Goal: Transaction & Acquisition: Purchase product/service

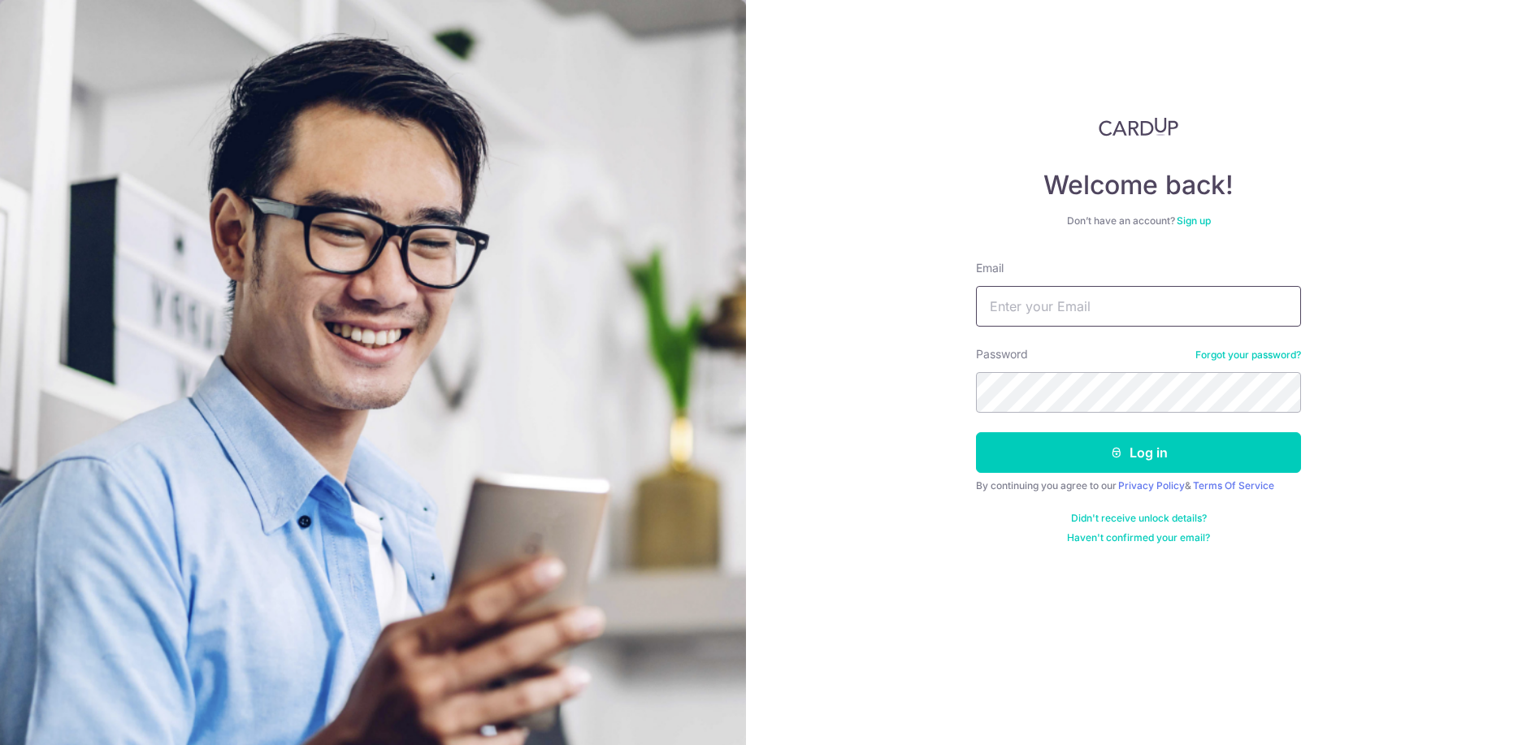
click at [1104, 315] on input "Email" at bounding box center [1138, 306] width 325 height 41
type input "[EMAIL_ADDRESS][DOMAIN_NAME]"
click at [976, 432] on button "Log in" at bounding box center [1138, 452] width 325 height 41
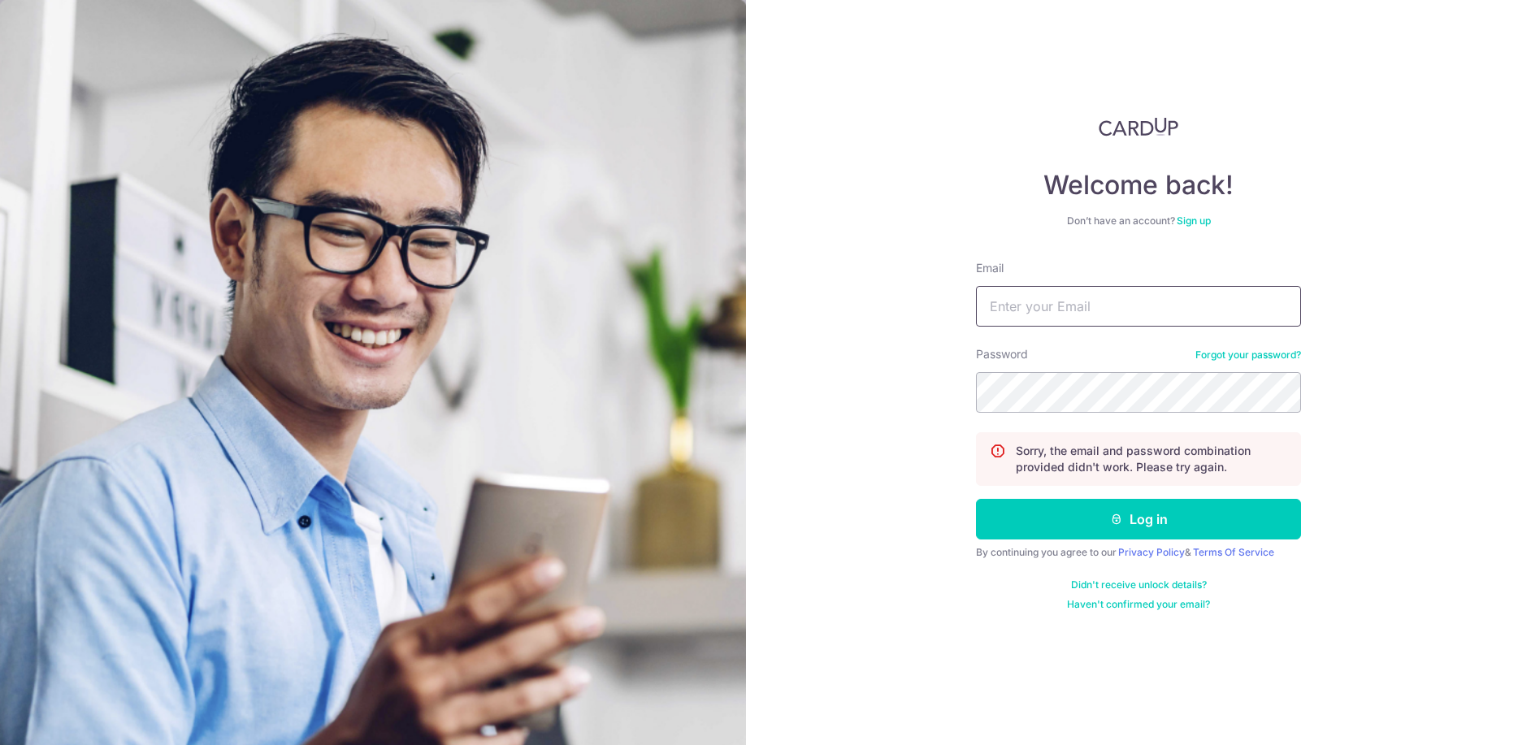
click at [1105, 294] on input "Email" at bounding box center [1138, 306] width 325 height 41
type input "jtongnf@gmail.com"
click at [976, 499] on button "Log in" at bounding box center [1138, 519] width 325 height 41
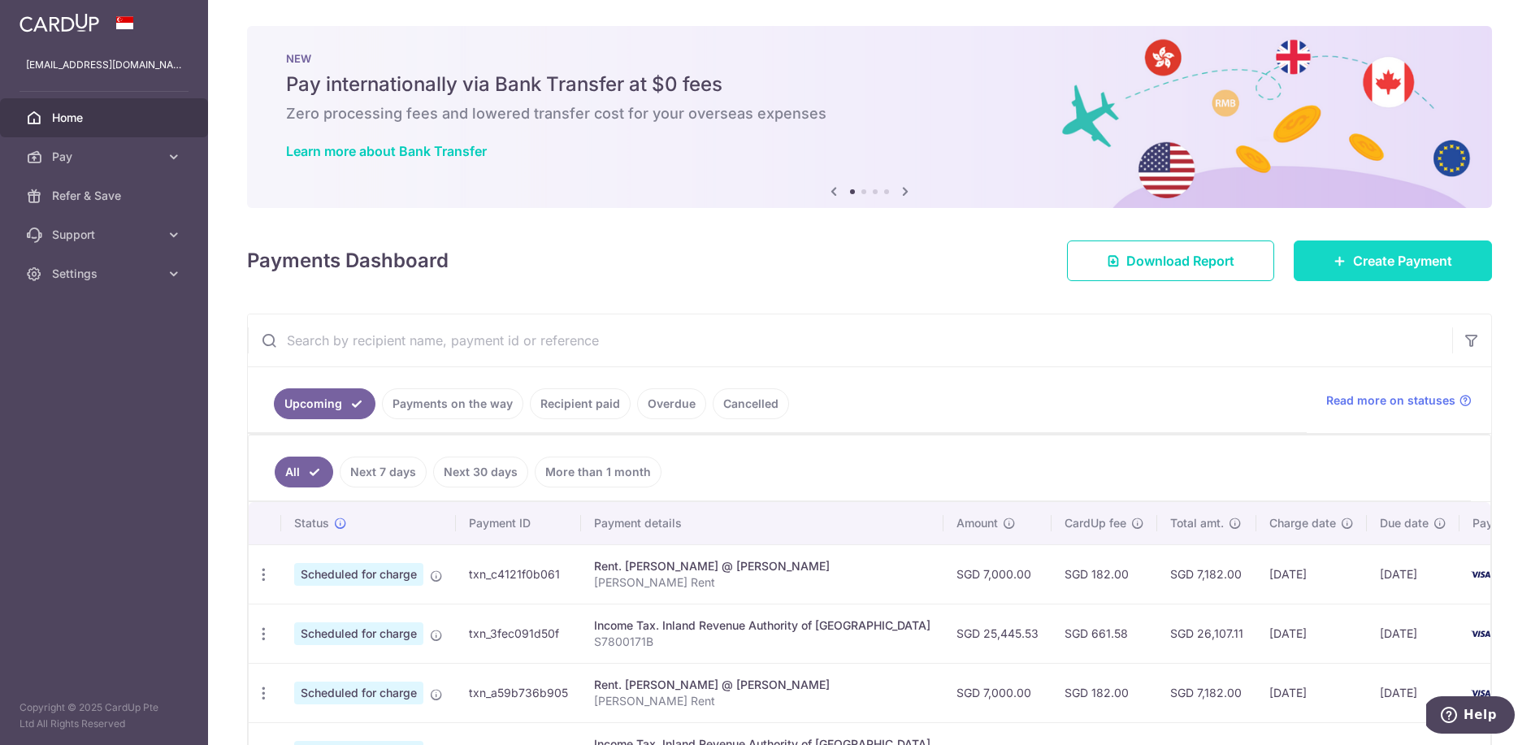
click at [1365, 256] on span "Create Payment" at bounding box center [1402, 261] width 99 height 20
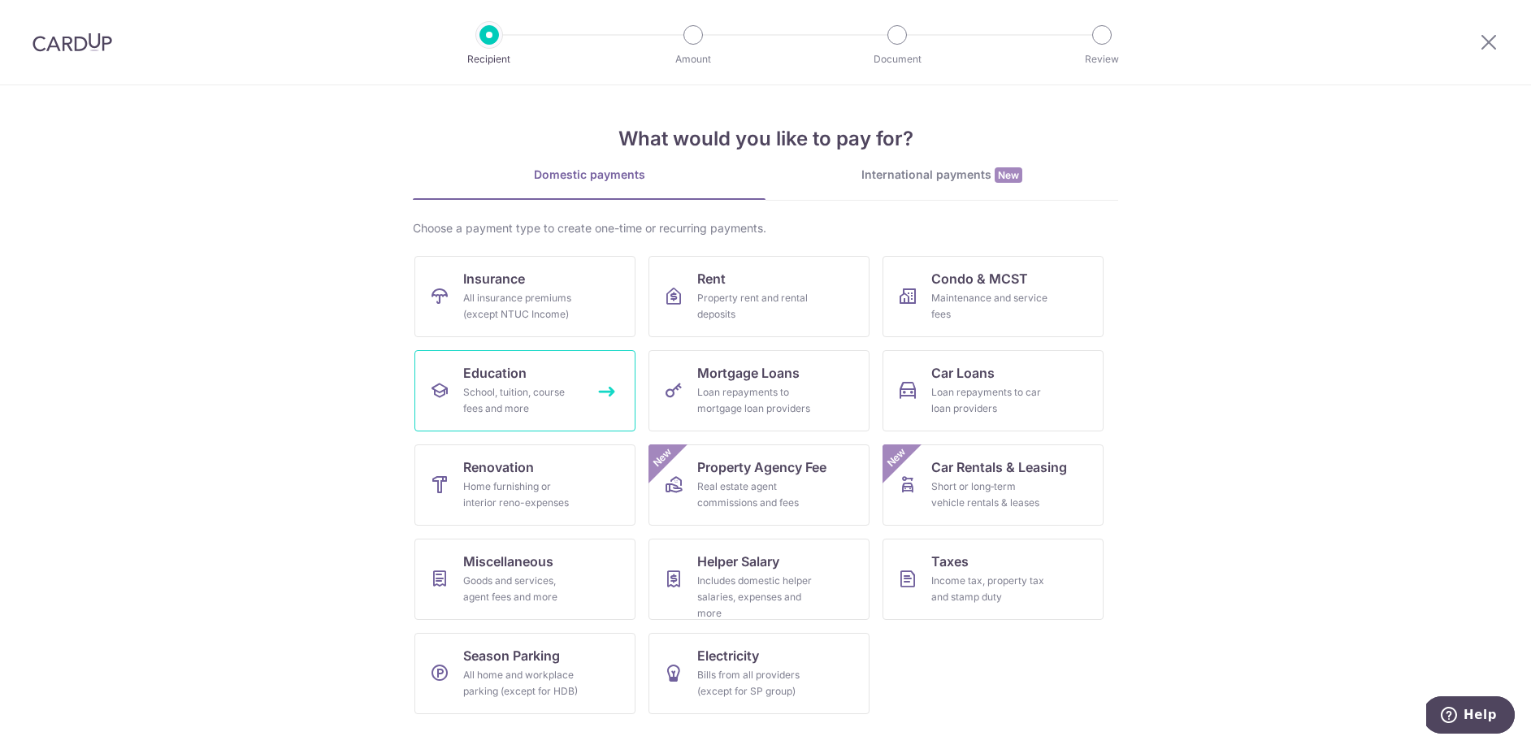
click at [551, 375] on link "Education School, tuition, course fees and more" at bounding box center [524, 390] width 221 height 81
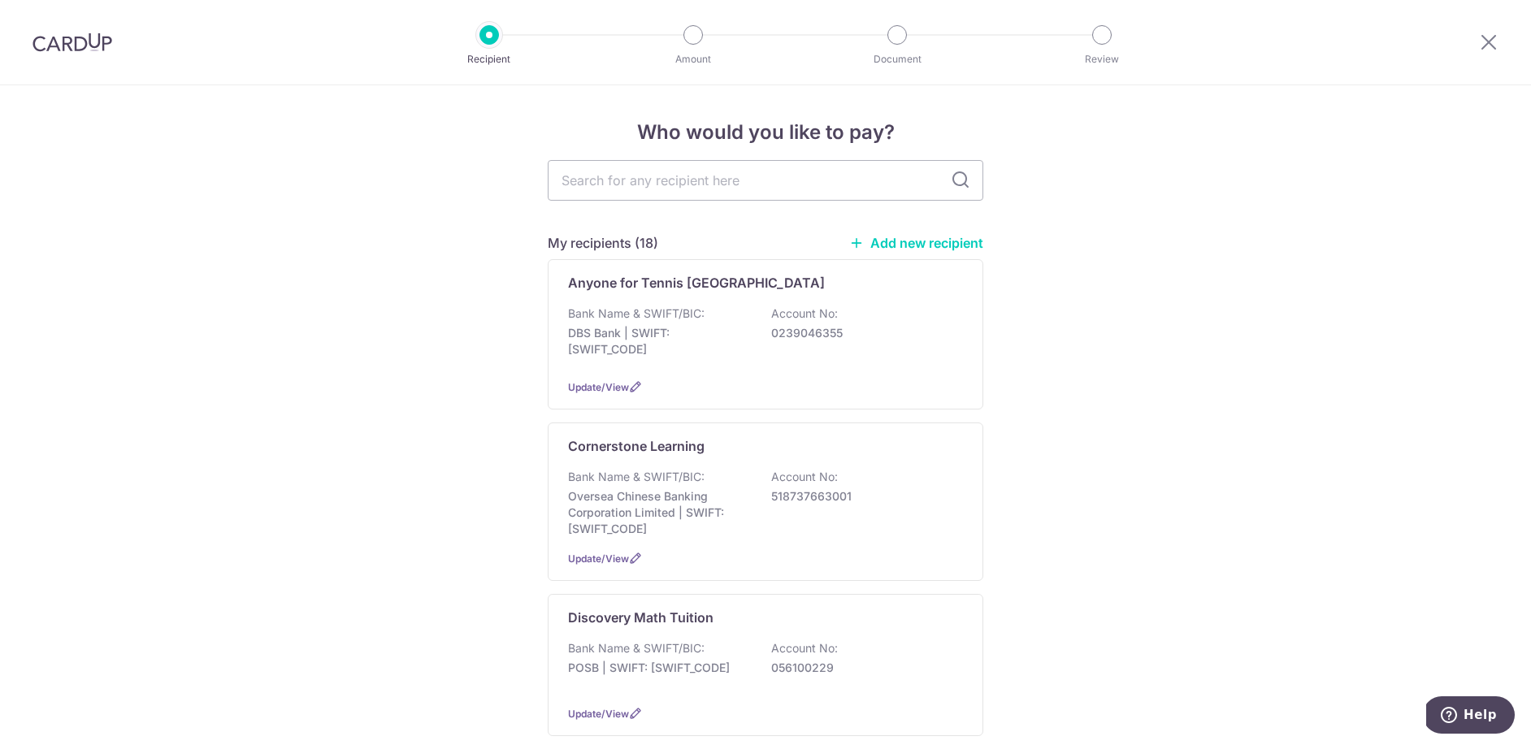
click at [882, 242] on link "Add new recipient" at bounding box center [916, 243] width 134 height 16
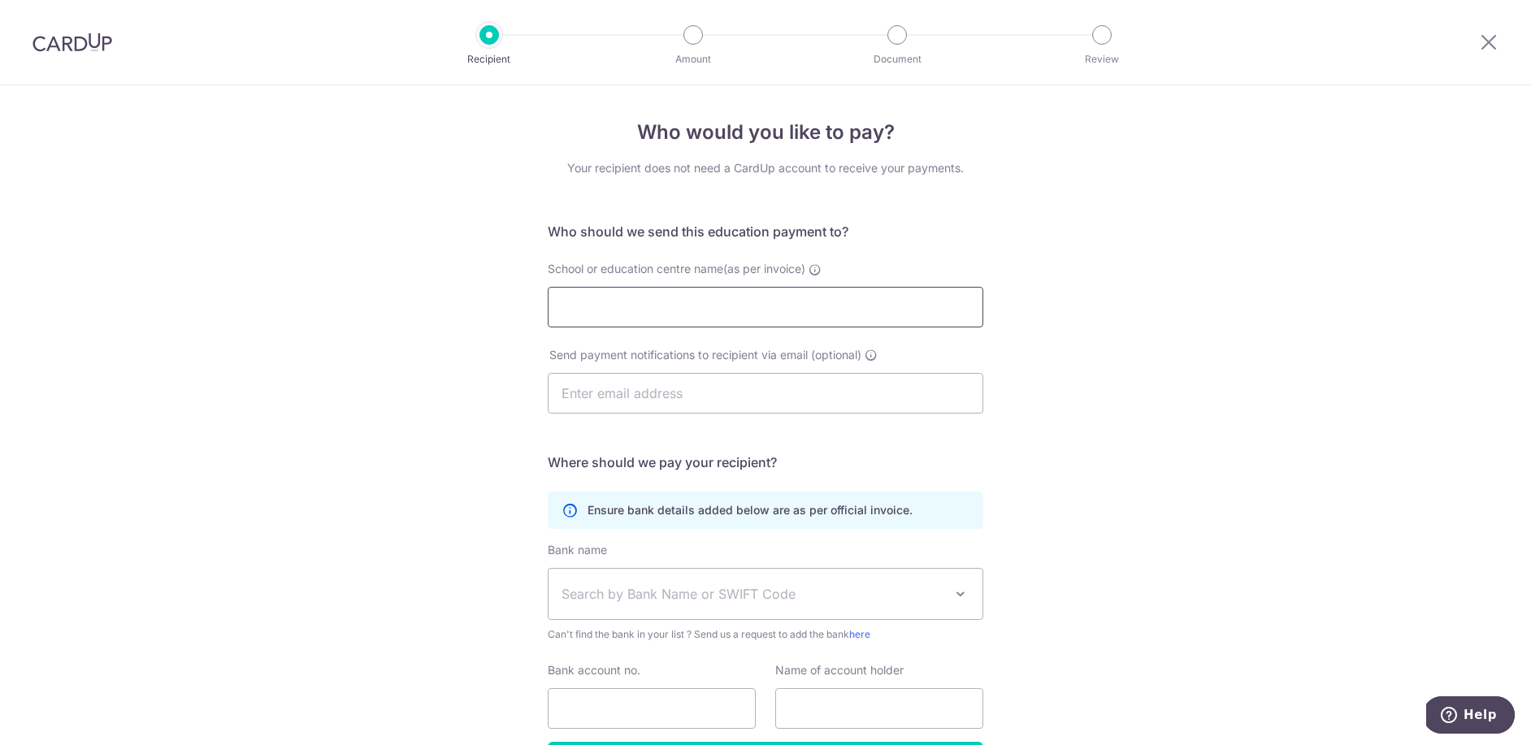
click at [821, 315] on input "School or education centre name(as per invoice)" at bounding box center [766, 307] width 436 height 41
drag, startPoint x: 657, startPoint y: 309, endPoint x: 718, endPoint y: 305, distance: 61.1
click at [657, 309] on input "Amazing Minds Pte Ltd" at bounding box center [766, 307] width 436 height 41
type input "Amazing Mind Pte Ltd"
click at [718, 402] on input "text" at bounding box center [766, 393] width 436 height 41
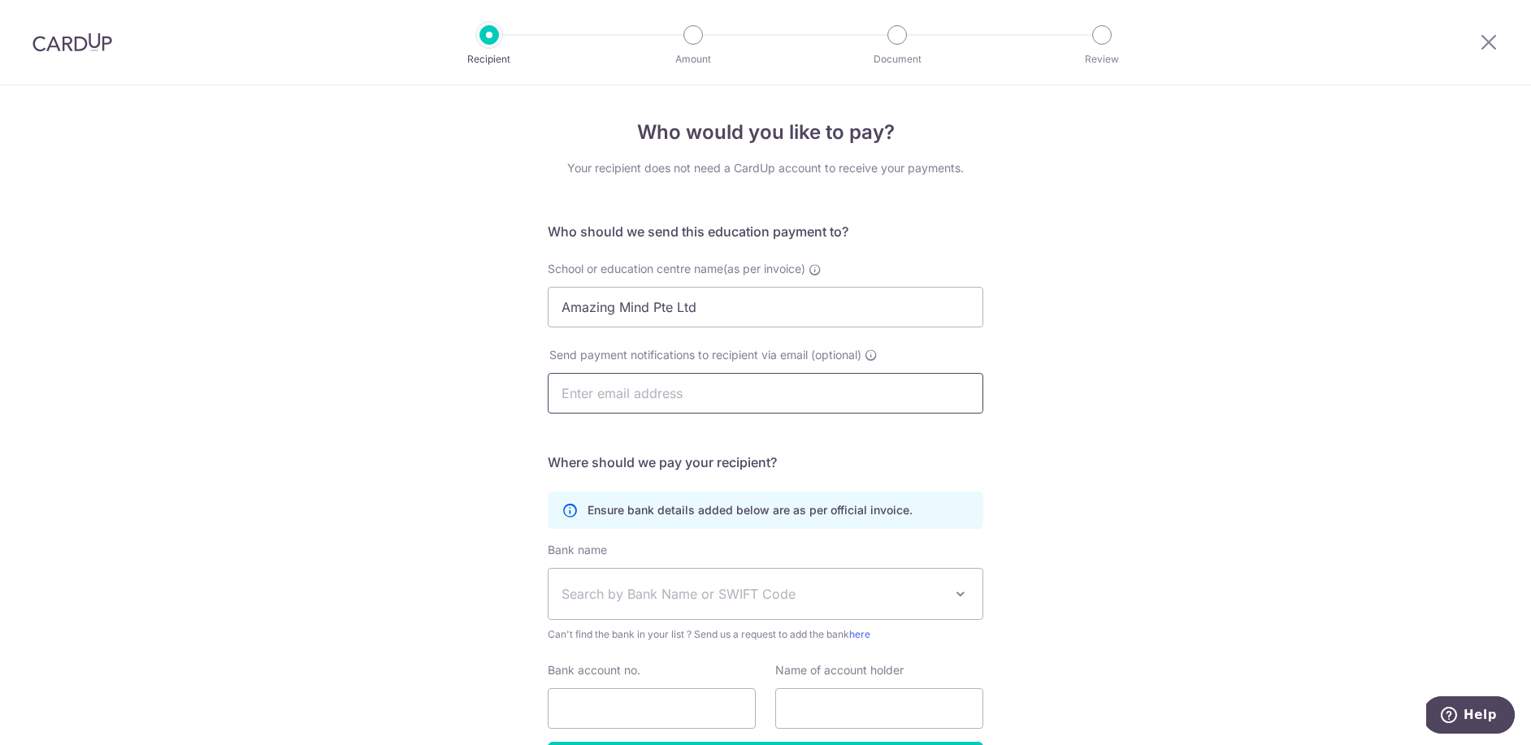
scroll to position [1, 0]
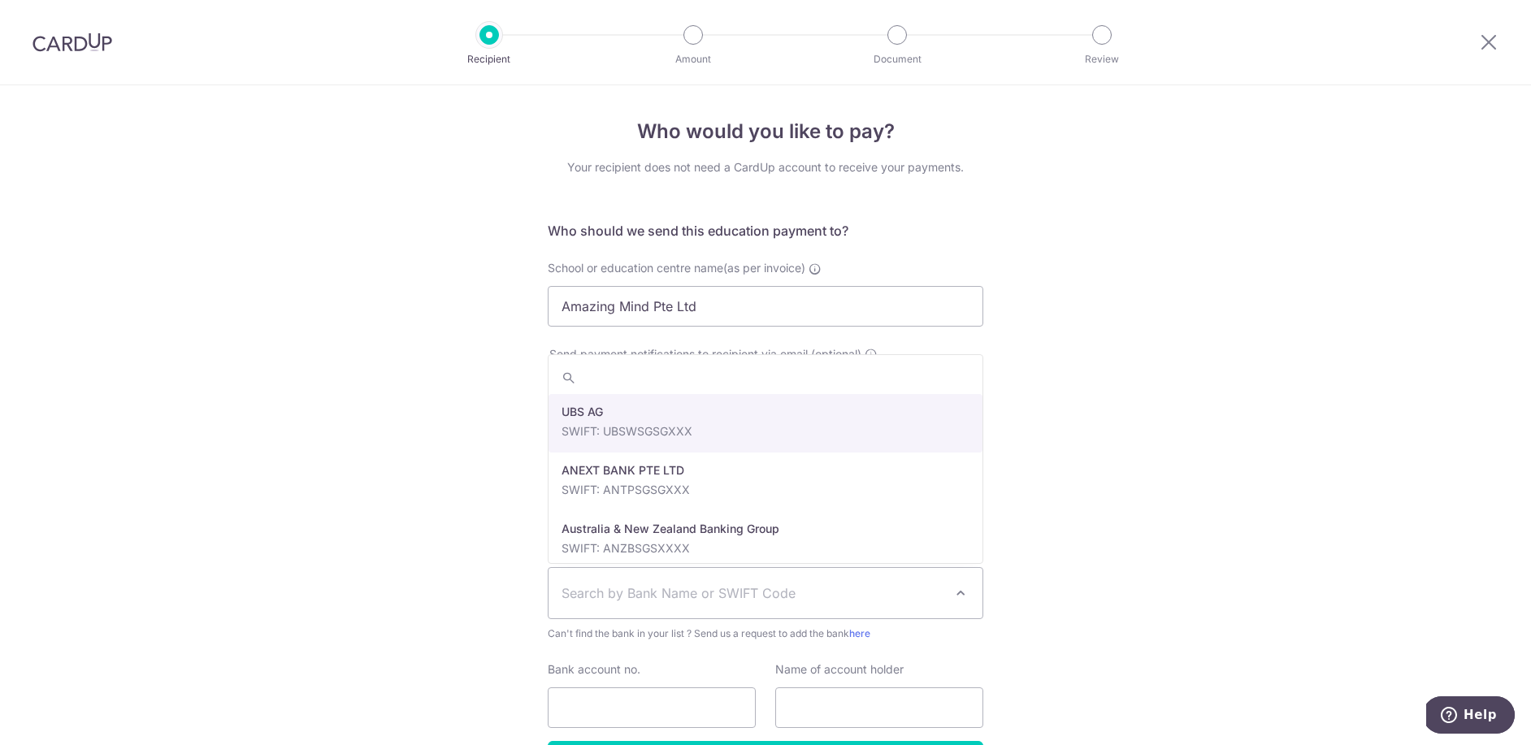
click at [618, 592] on span "Search by Bank Name or SWIFT Code" at bounding box center [753, 593] width 382 height 20
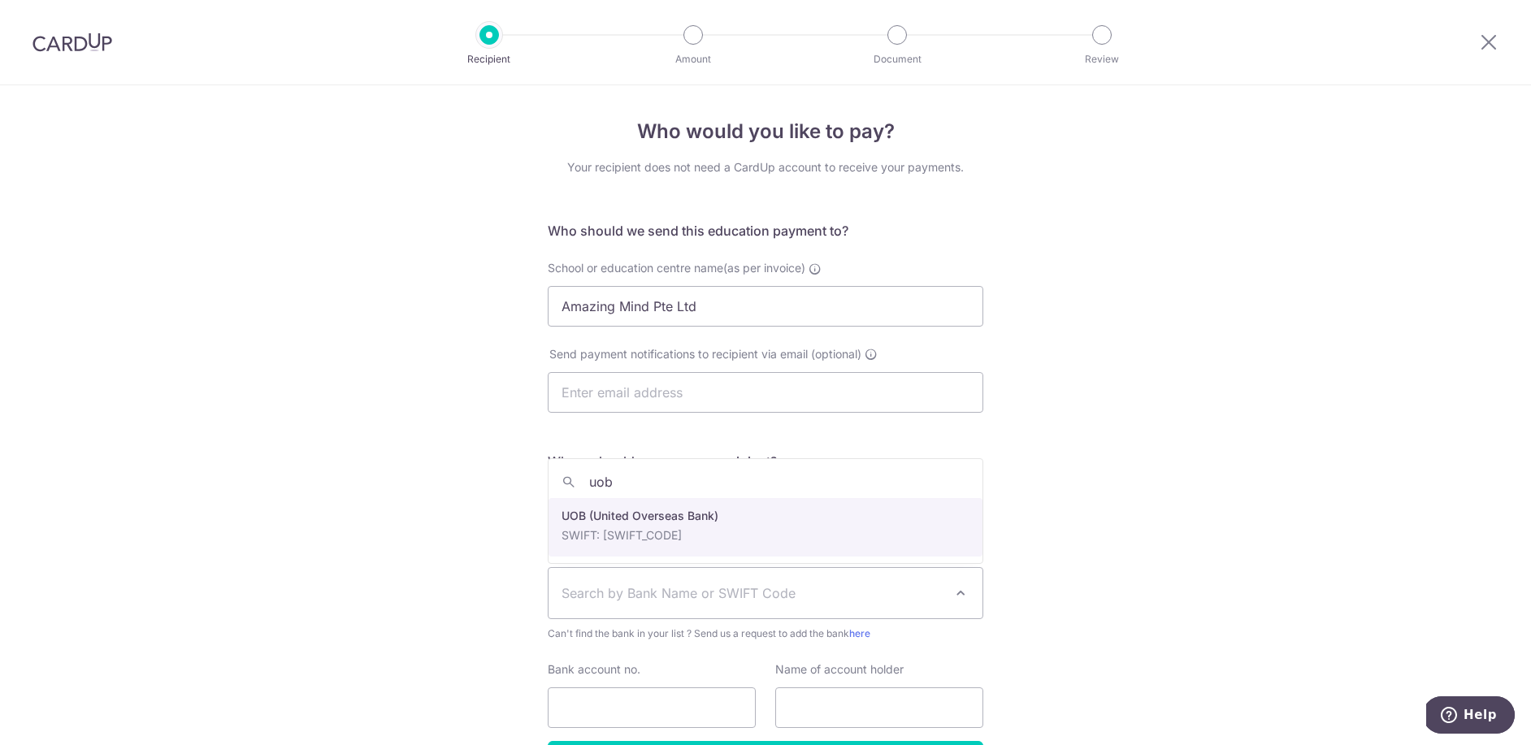
type input "uob"
select select "18"
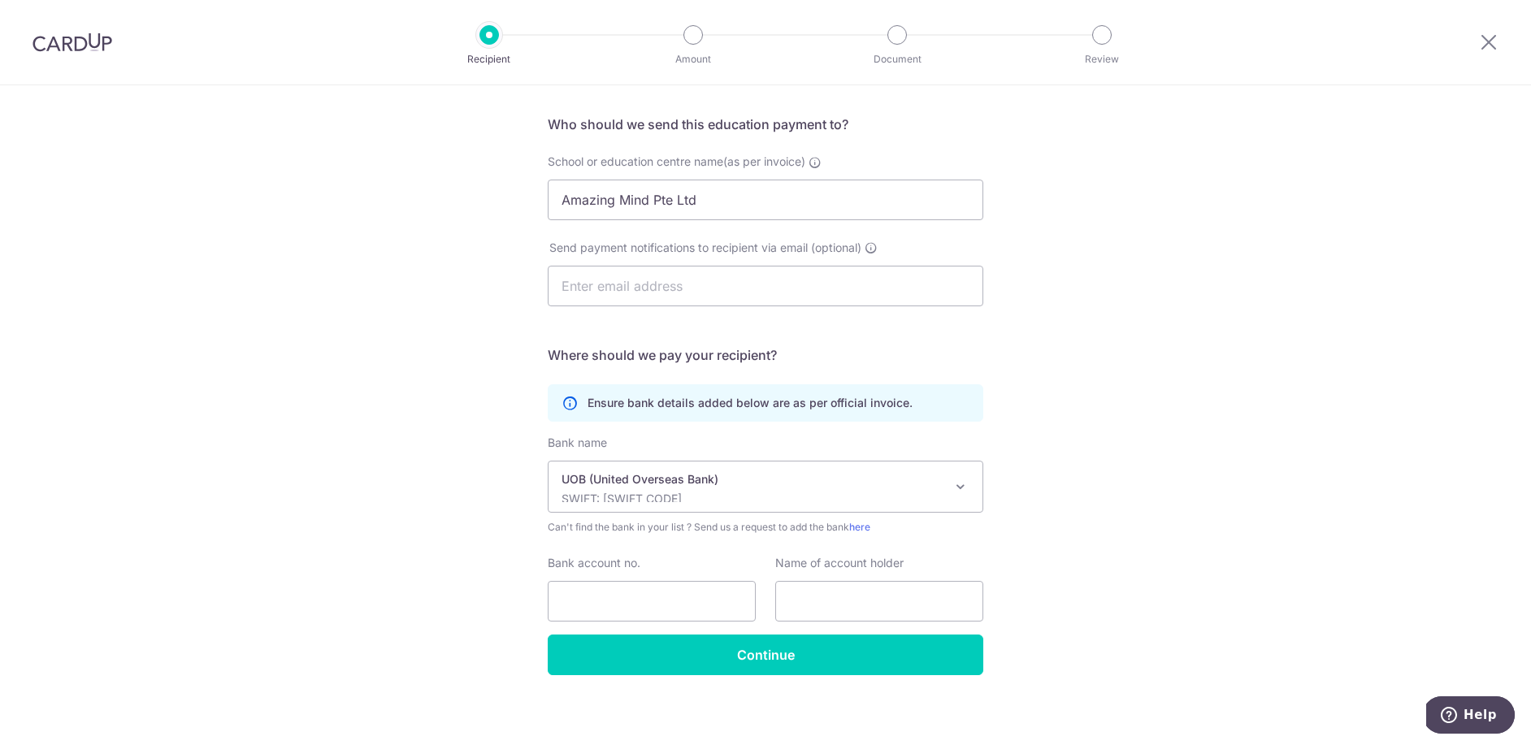
scroll to position [114, 0]
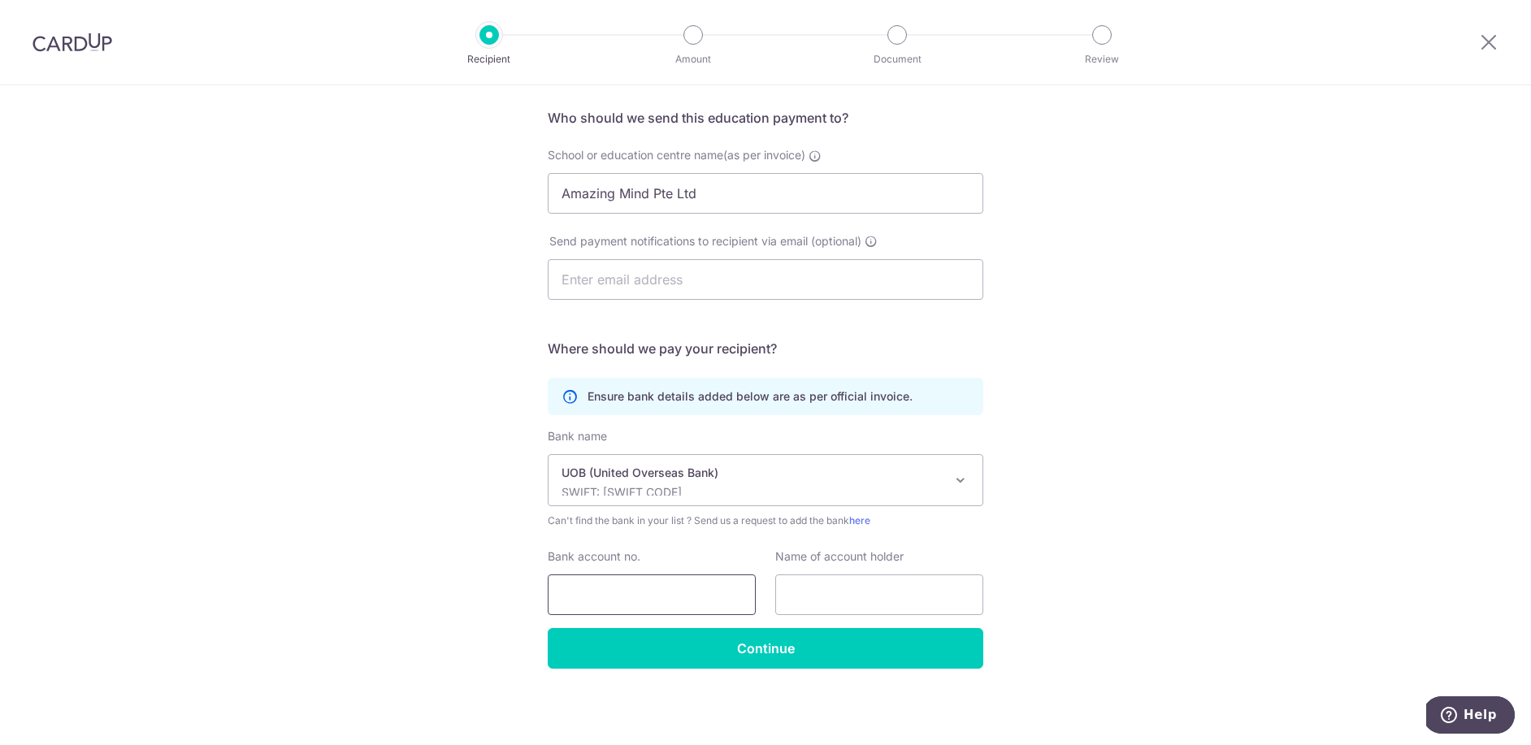
click at [606, 593] on input "Bank account no." at bounding box center [652, 595] width 208 height 41
type input "3443033023"
click at [861, 590] on input "text" at bounding box center [879, 595] width 208 height 41
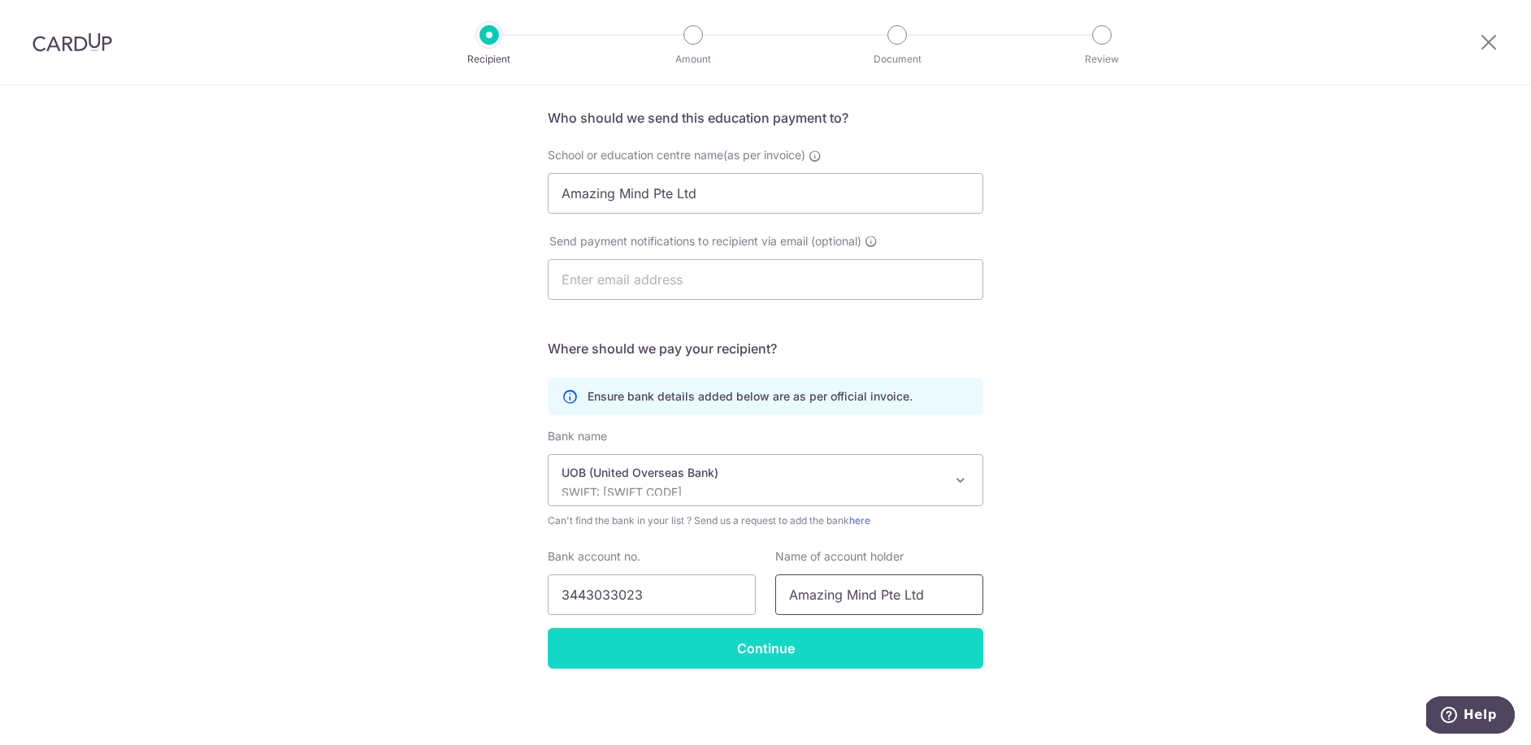
type input "Amazing Mind Pte Ltd"
click at [760, 650] on input "Continue" at bounding box center [766, 648] width 436 height 41
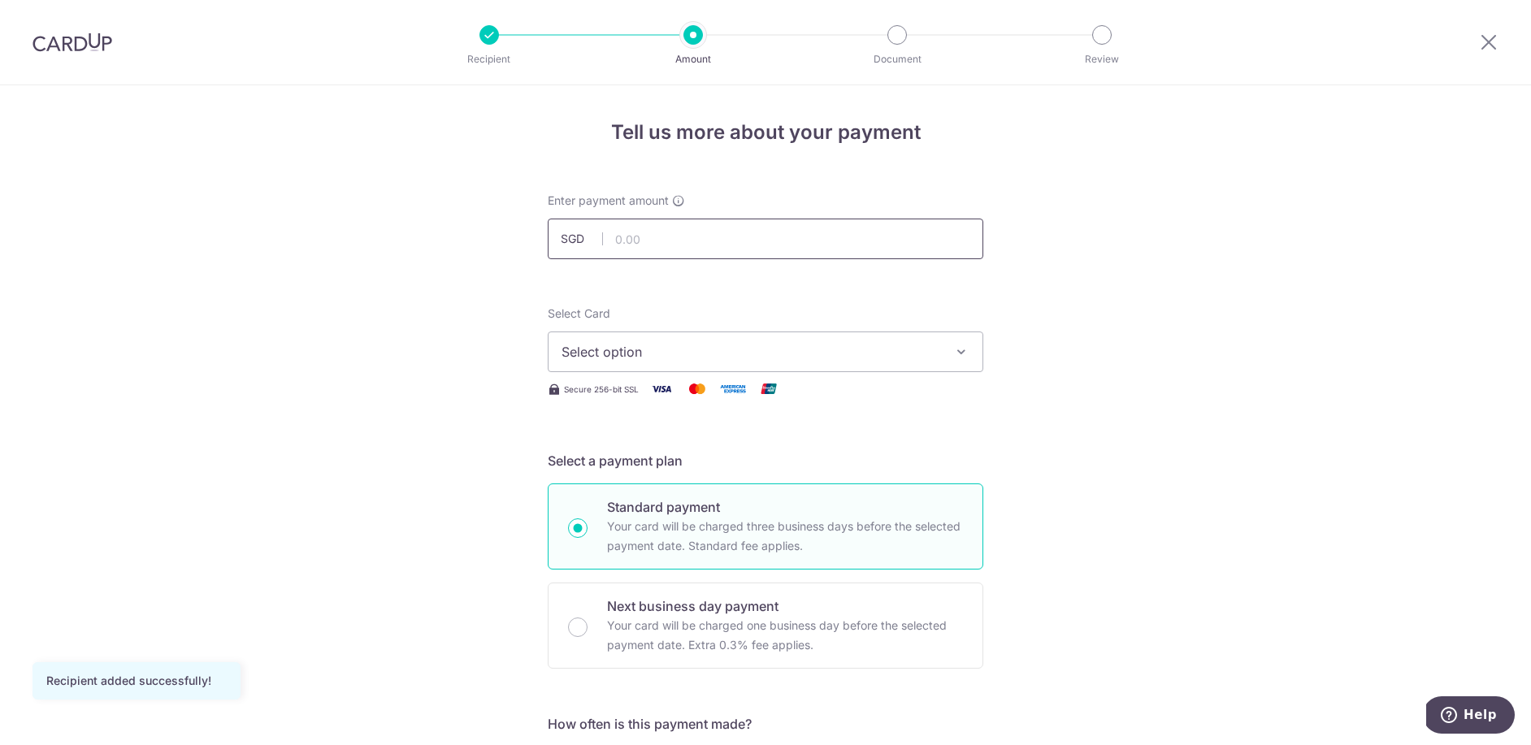
click at [686, 239] on input "text" at bounding box center [766, 239] width 436 height 41
type input "840.00"
click at [670, 354] on span "Select option" at bounding box center [751, 352] width 379 height 20
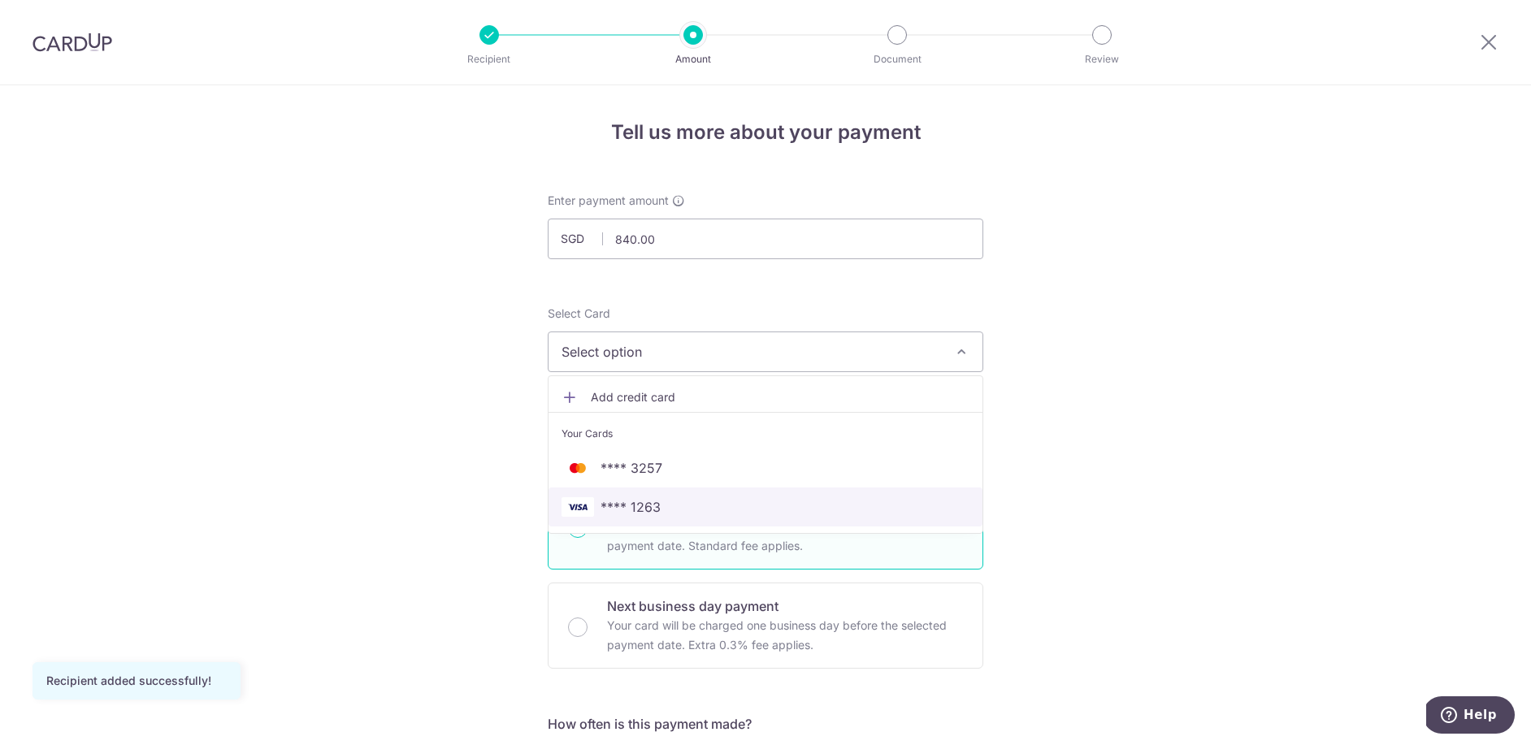
click at [646, 504] on span "**** 1263" at bounding box center [631, 507] width 60 height 20
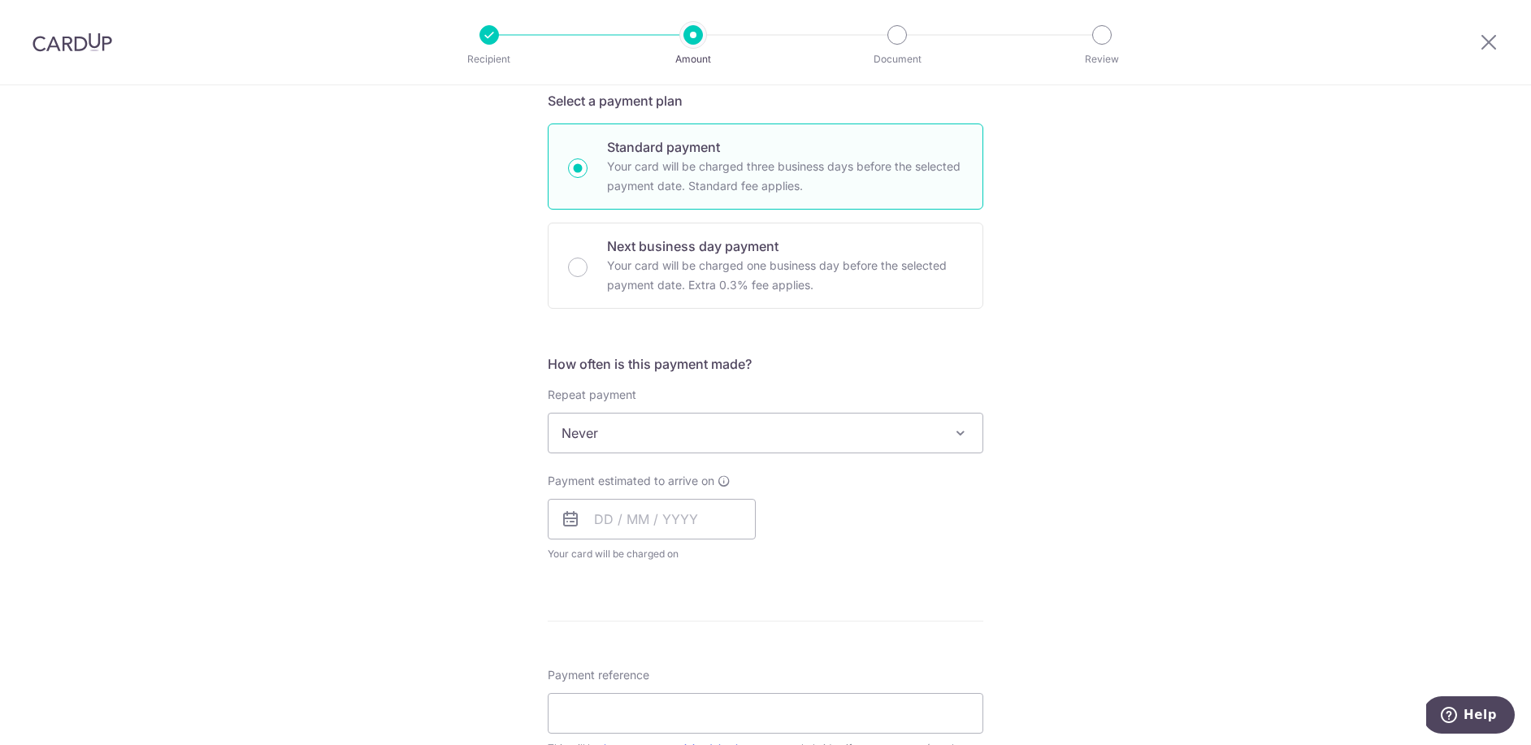
scroll to position [364, 0]
click at [579, 267] on input "Next business day payment Your card will be charged one business day before the…" at bounding box center [578, 264] width 20 height 20
radio input "true"
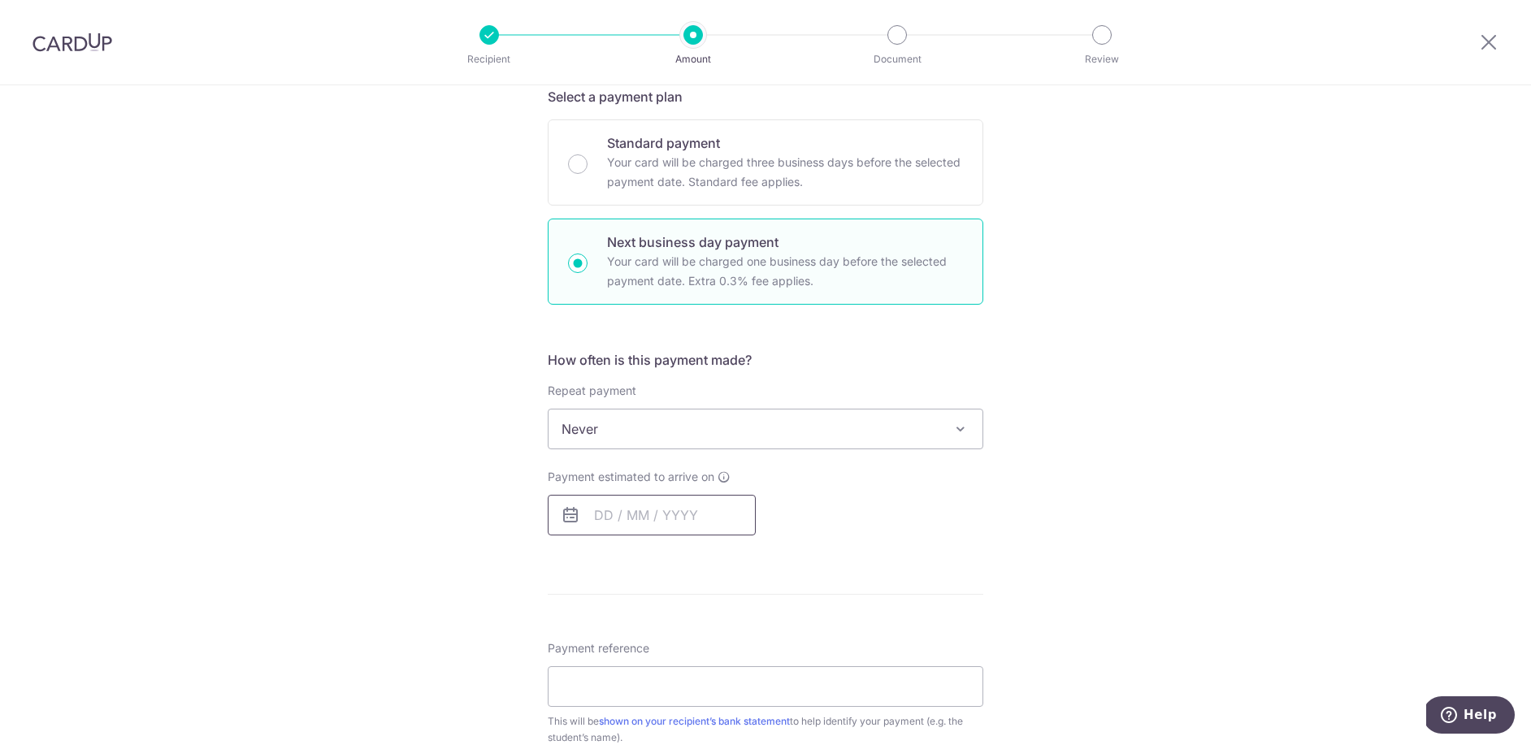
click at [649, 511] on input "text" at bounding box center [652, 515] width 208 height 41
drag, startPoint x: 681, startPoint y: 691, endPoint x: 530, endPoint y: 635, distance: 161.2
click at [682, 691] on link "13" at bounding box center [679, 696] width 26 height 26
type input "13/08/2025"
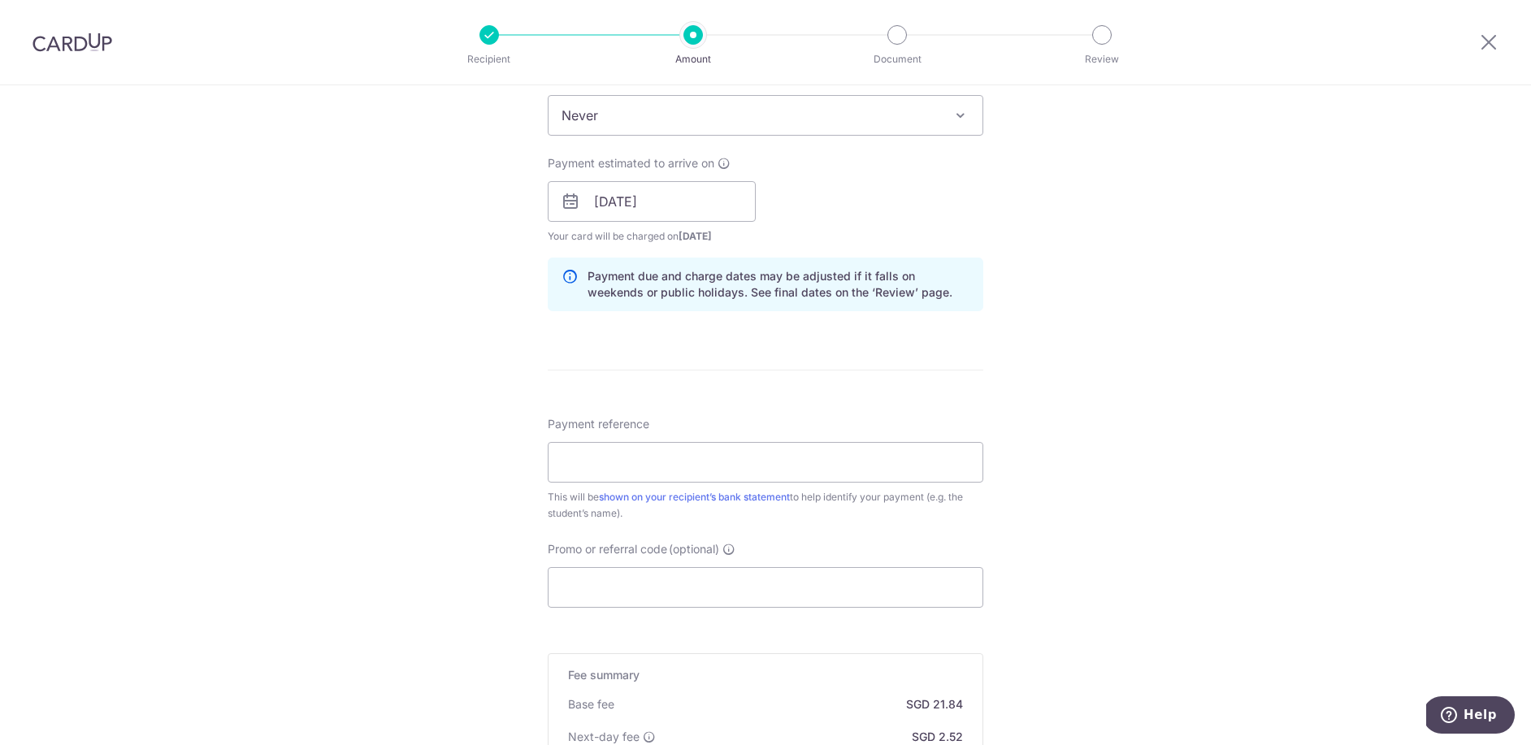
scroll to position [683, 0]
click at [598, 454] on input "Payment reference" at bounding box center [766, 456] width 436 height 41
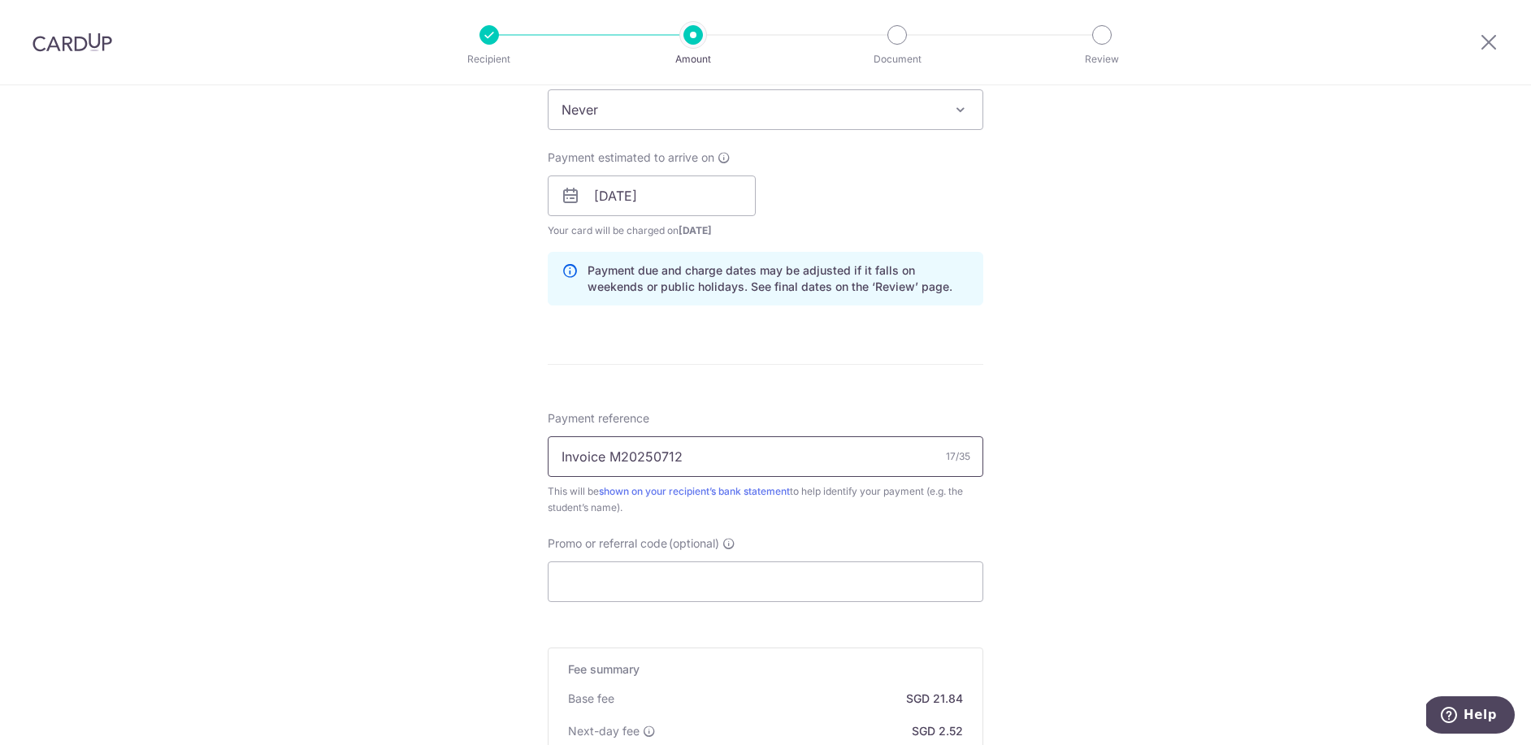
type input "Invoice M20250712"
click at [1132, 443] on div "Tell us more about your payment Enter payment amount SGD 840.00 840.00 Recipien…" at bounding box center [765, 210] width 1531 height 1616
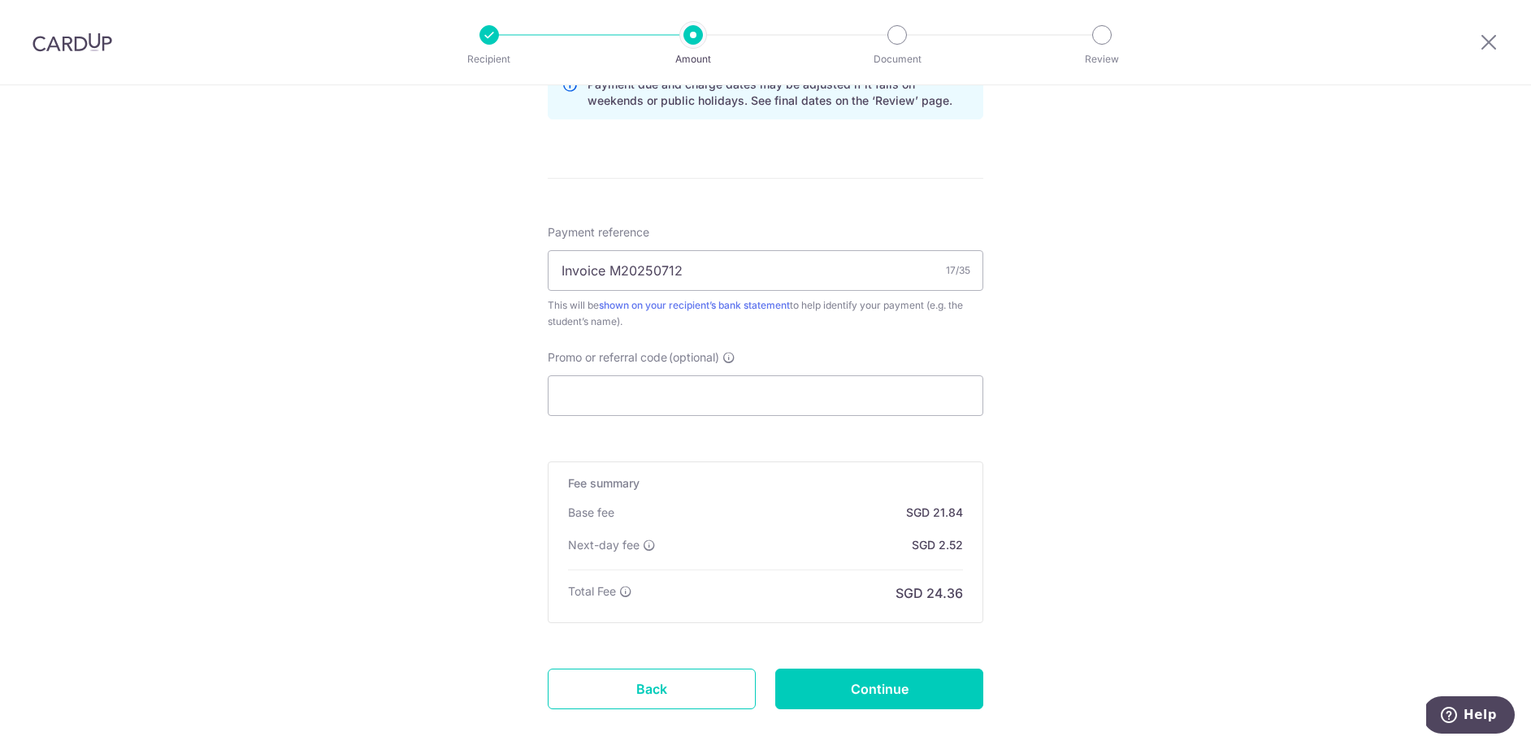
scroll to position [956, 0]
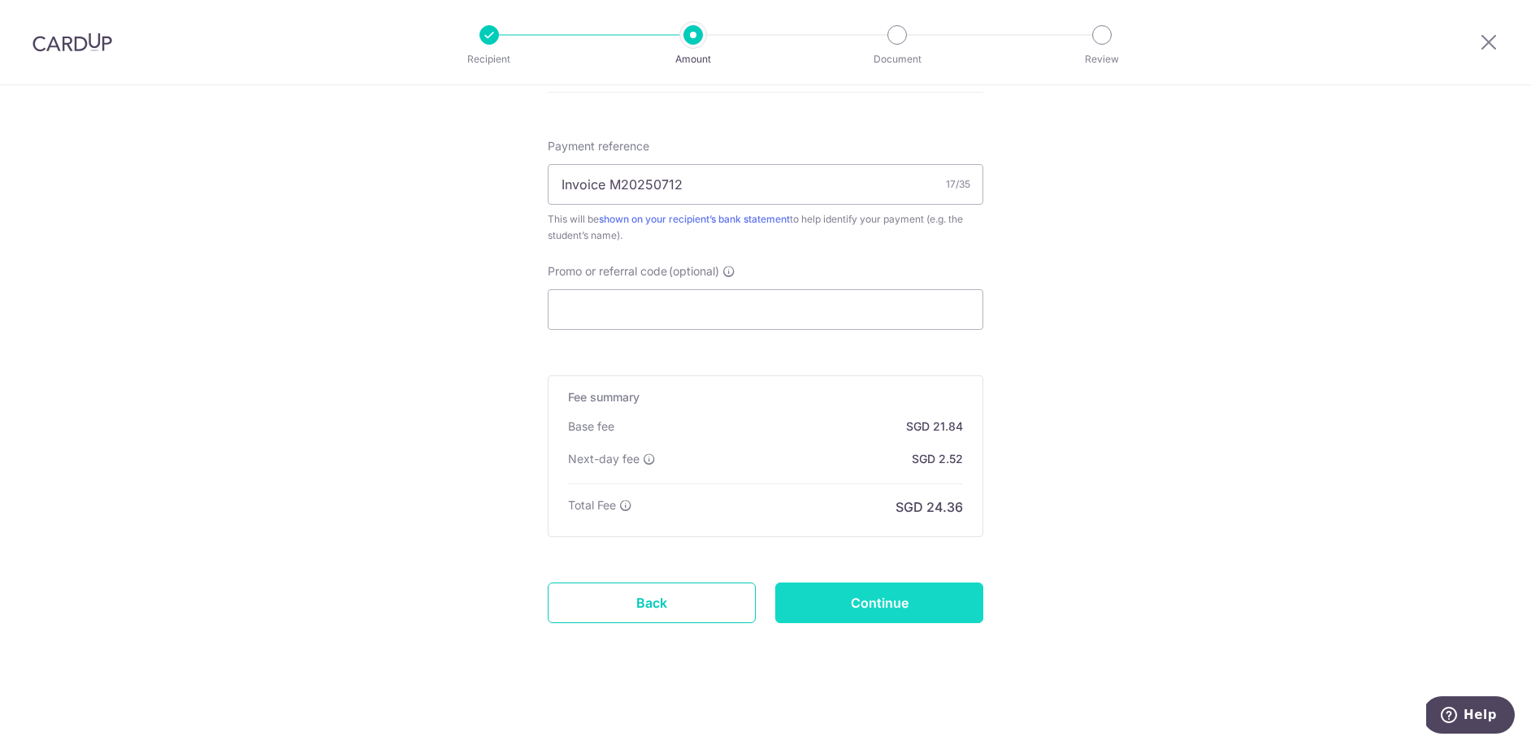
click at [918, 603] on input "Continue" at bounding box center [879, 603] width 208 height 41
type input "Create Schedule"
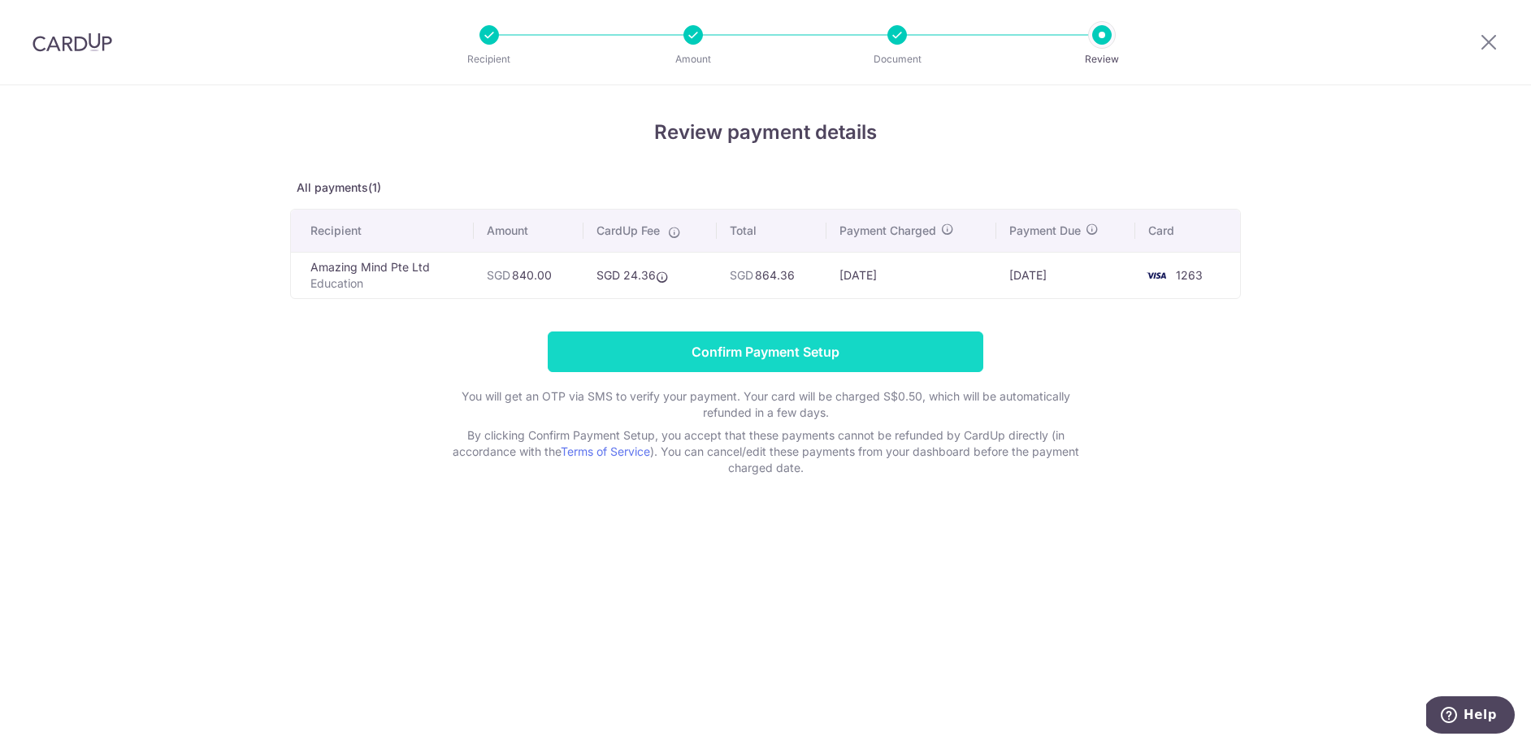
click at [828, 336] on input "Confirm Payment Setup" at bounding box center [766, 352] width 436 height 41
